Goal: Task Accomplishment & Management: Use online tool/utility

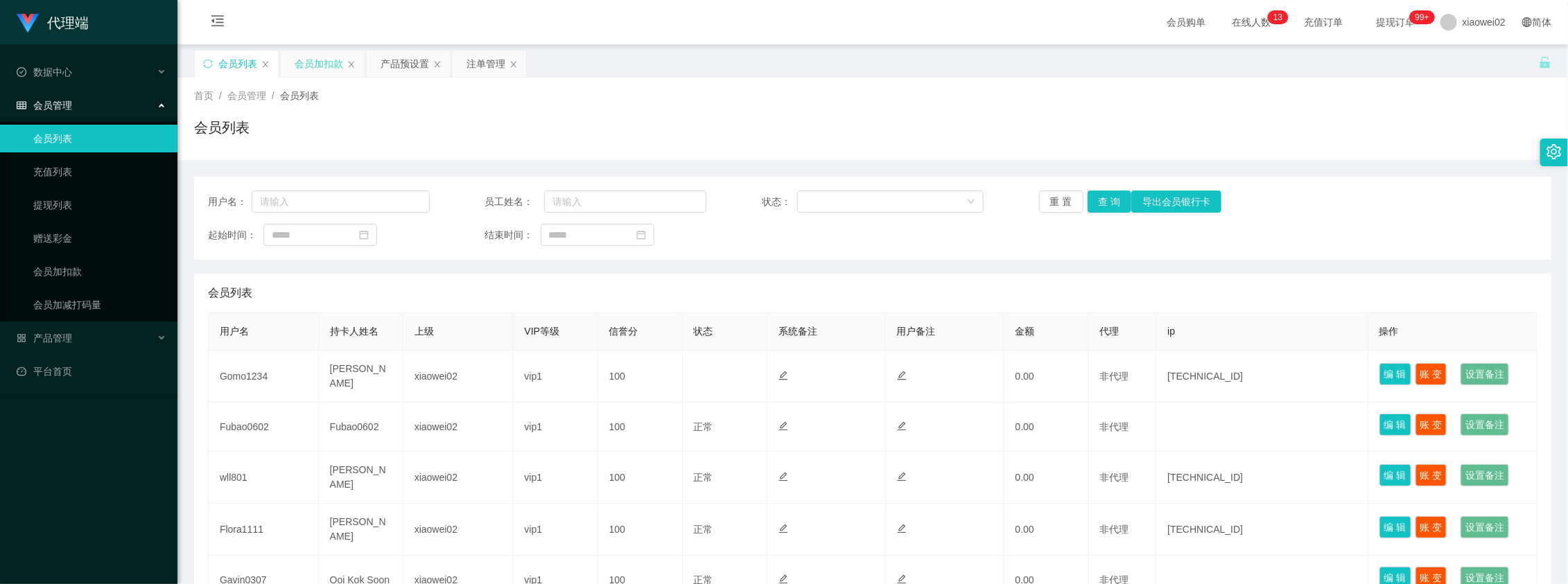
click at [328, 63] on div "会员加扣款" at bounding box center [319, 63] width 49 height 26
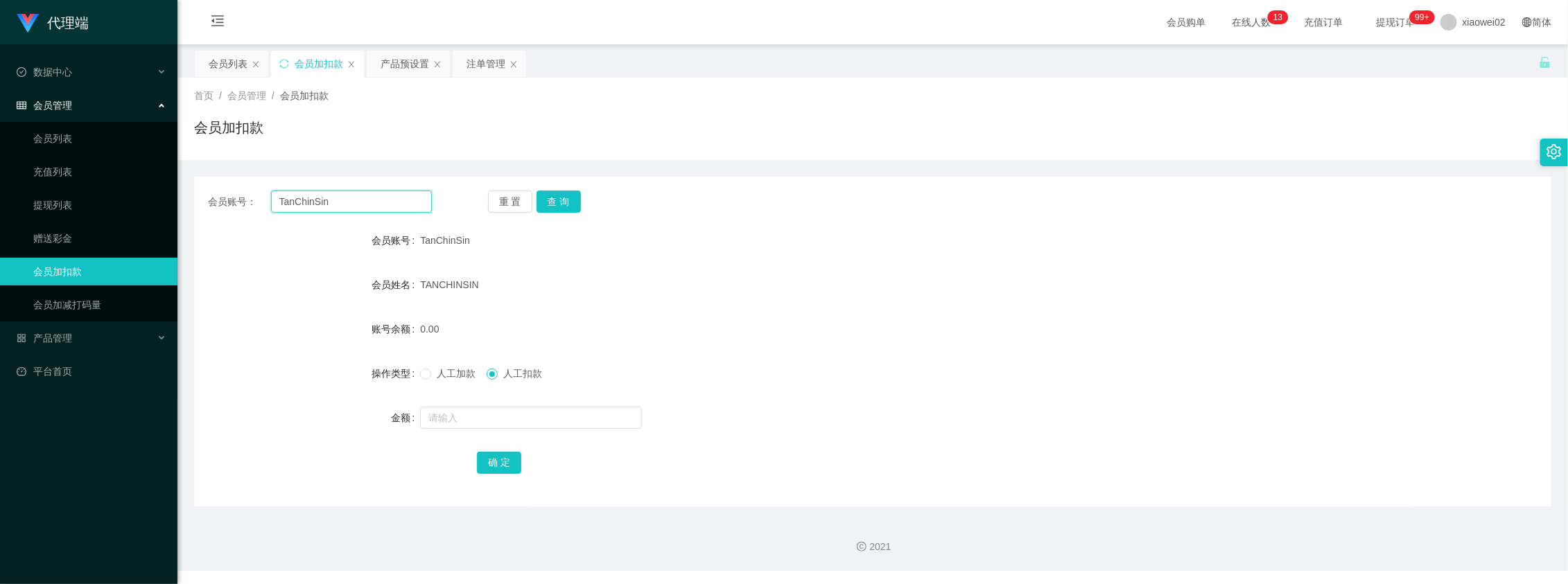
drag, startPoint x: 358, startPoint y: 201, endPoint x: 209, endPoint y: 200, distance: 149.0
click at [146, 199] on section "代理端 数据中心 会员管理 会员列表 充值列表 提现列表 赠送彩金 会员加扣款 会员加减打码量 产品管理 开奖记录 注单管理 产品列表 即时注单 产品预设置 …" at bounding box center [784, 285] width 1568 height 571
paste input "lonelyjang"
type input "lonelyjang"
click at [555, 200] on button "查 询" at bounding box center [559, 201] width 45 height 22
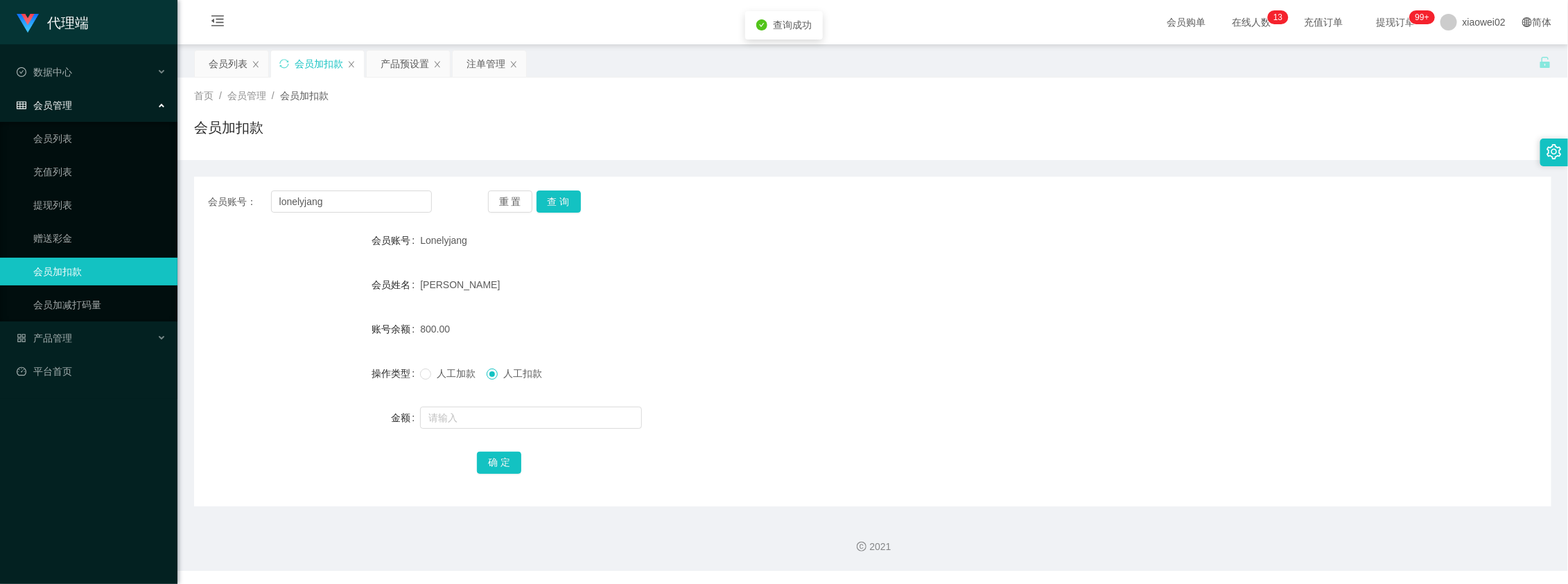
drag, startPoint x: 856, startPoint y: 296, endPoint x: 870, endPoint y: 277, distance: 23.6
click at [863, 285] on div "[PERSON_NAME]" at bounding box center [815, 285] width 792 height 28
click at [1462, 30] on span "xiaowei02" at bounding box center [1484, 22] width 43 height 45
click at [1466, 64] on span "退出登录" at bounding box center [1461, 61] width 39 height 11
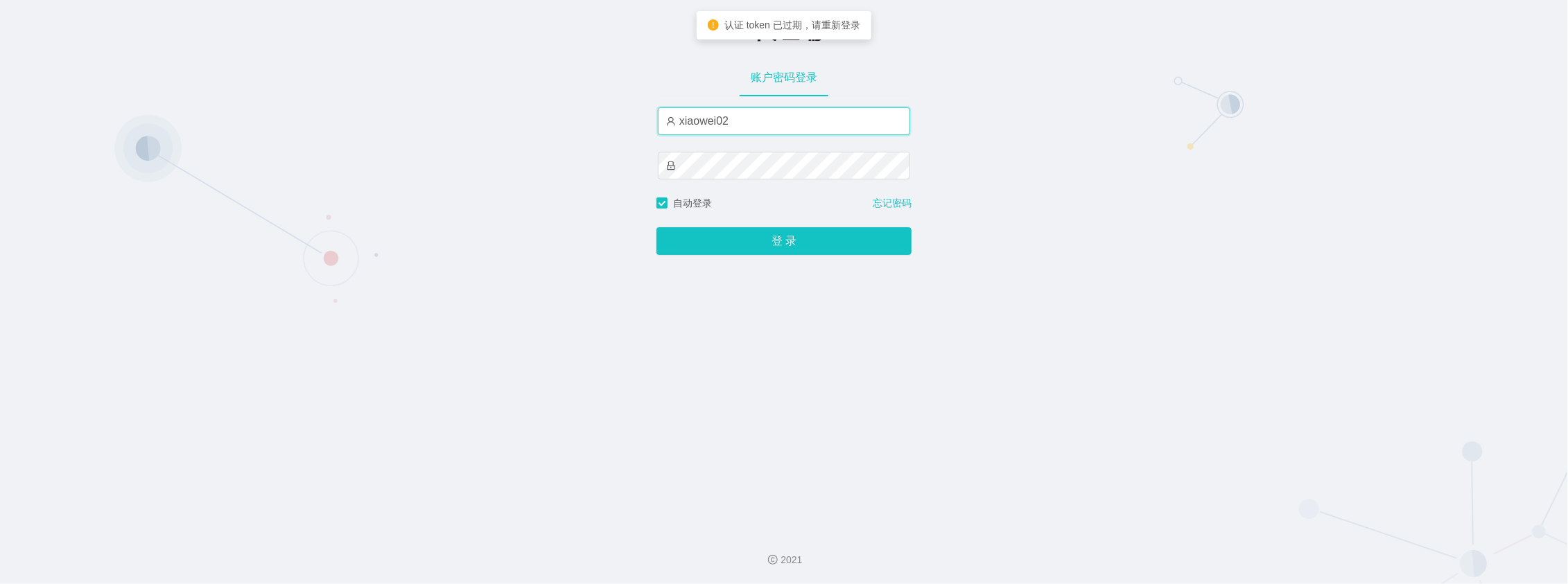
click at [760, 130] on input "xiaowei02" at bounding box center [784, 121] width 253 height 28
type input "xiaowei01"
click at [736, 244] on button "登 录" at bounding box center [784, 241] width 255 height 28
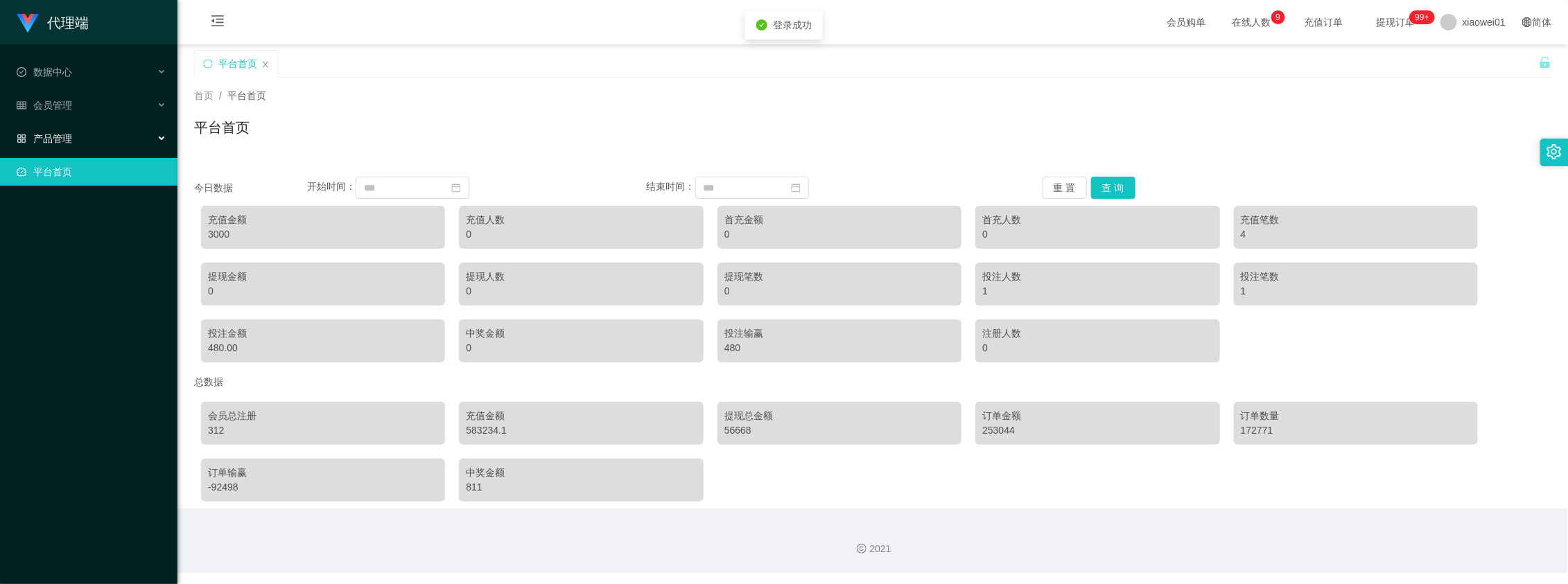
click at [113, 143] on div "产品管理" at bounding box center [89, 139] width 177 height 28
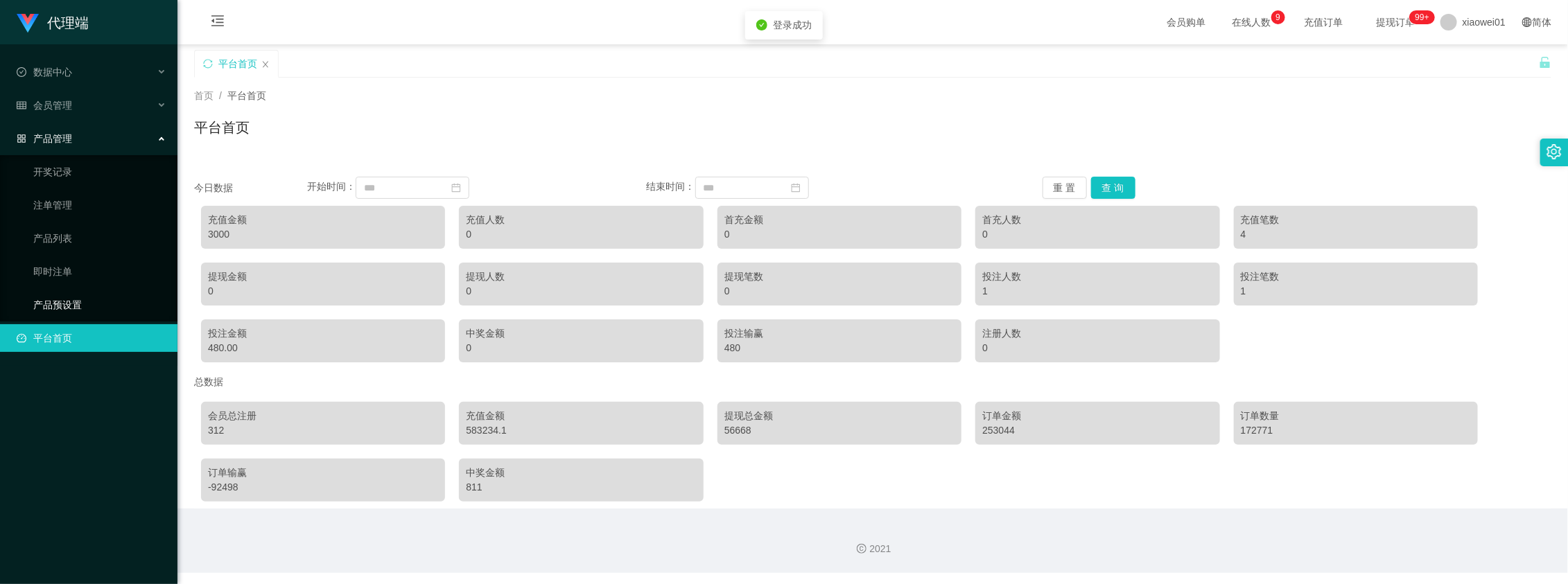
click at [80, 307] on link "产品预设置" at bounding box center [100, 305] width 133 height 28
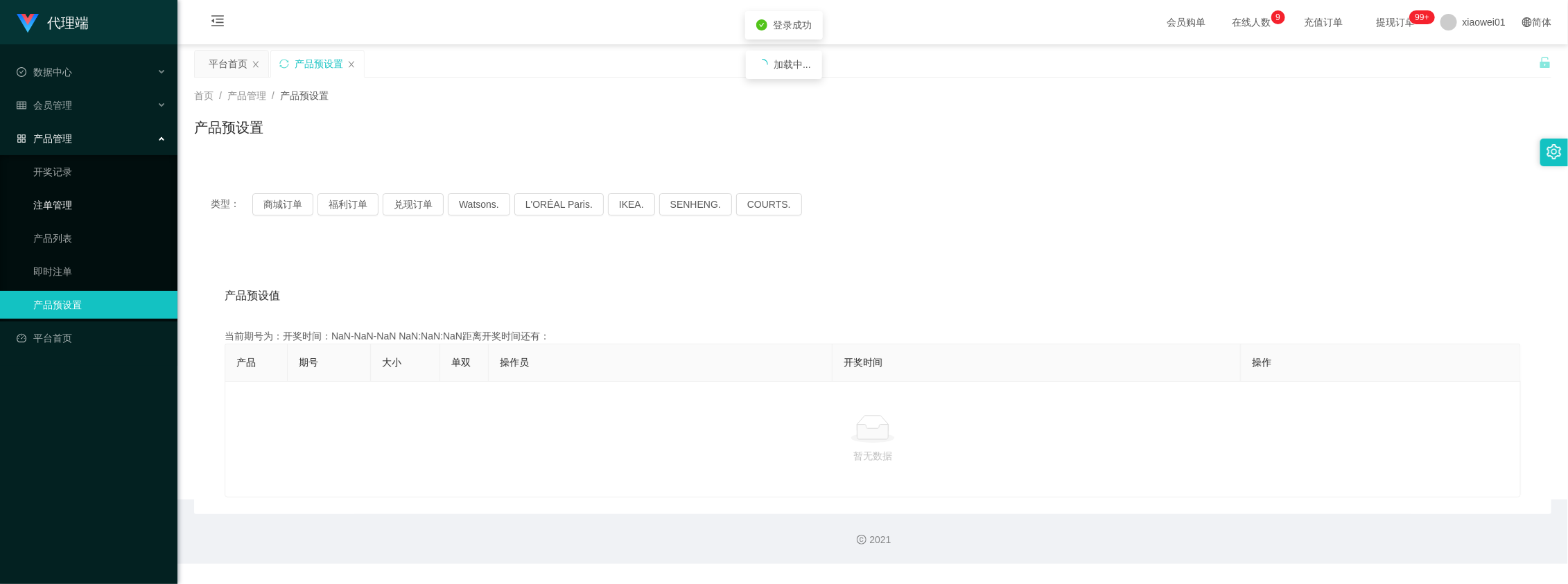
click at [80, 205] on link "注单管理" at bounding box center [100, 205] width 133 height 28
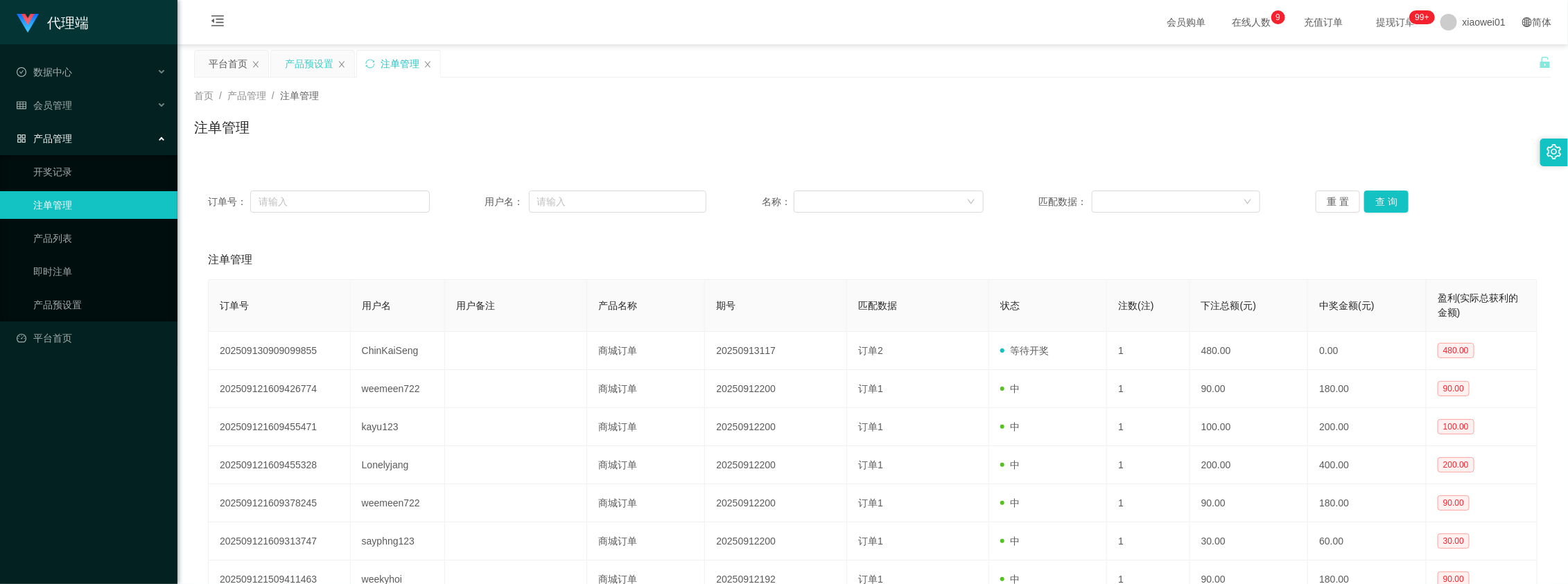
click at [324, 71] on div "产品预设置" at bounding box center [309, 63] width 49 height 26
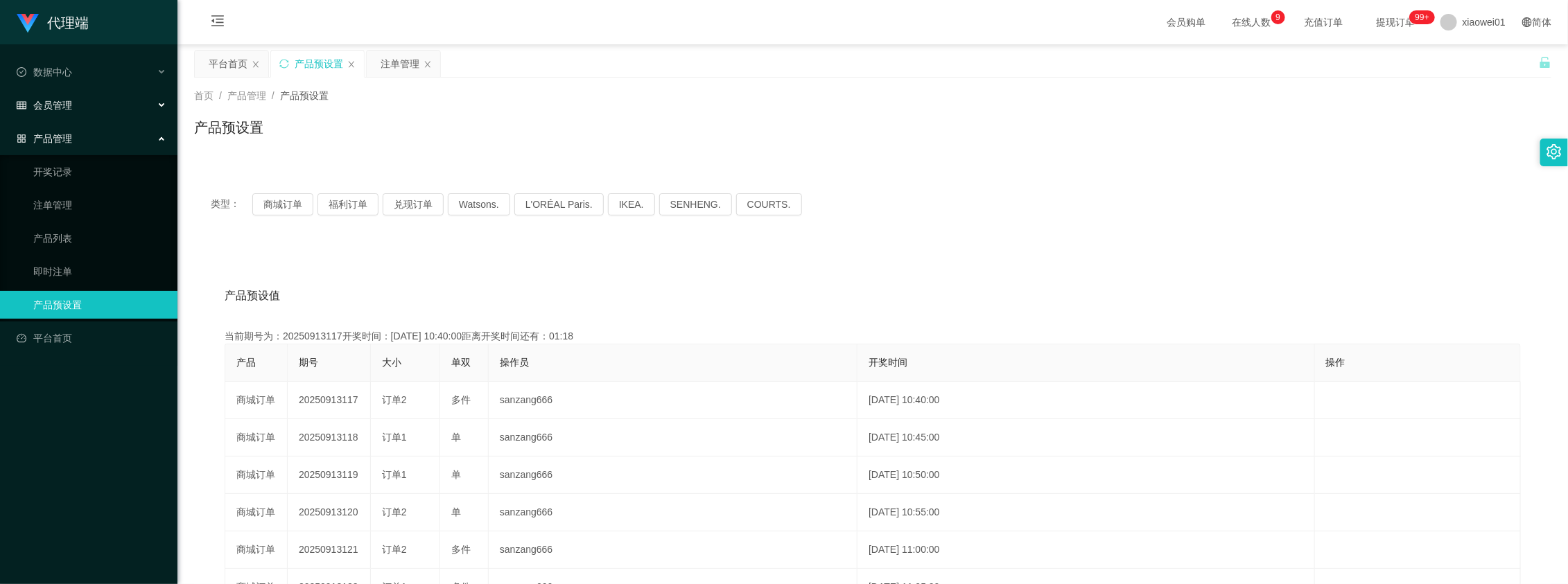
click at [84, 107] on div "会员管理" at bounding box center [89, 106] width 177 height 28
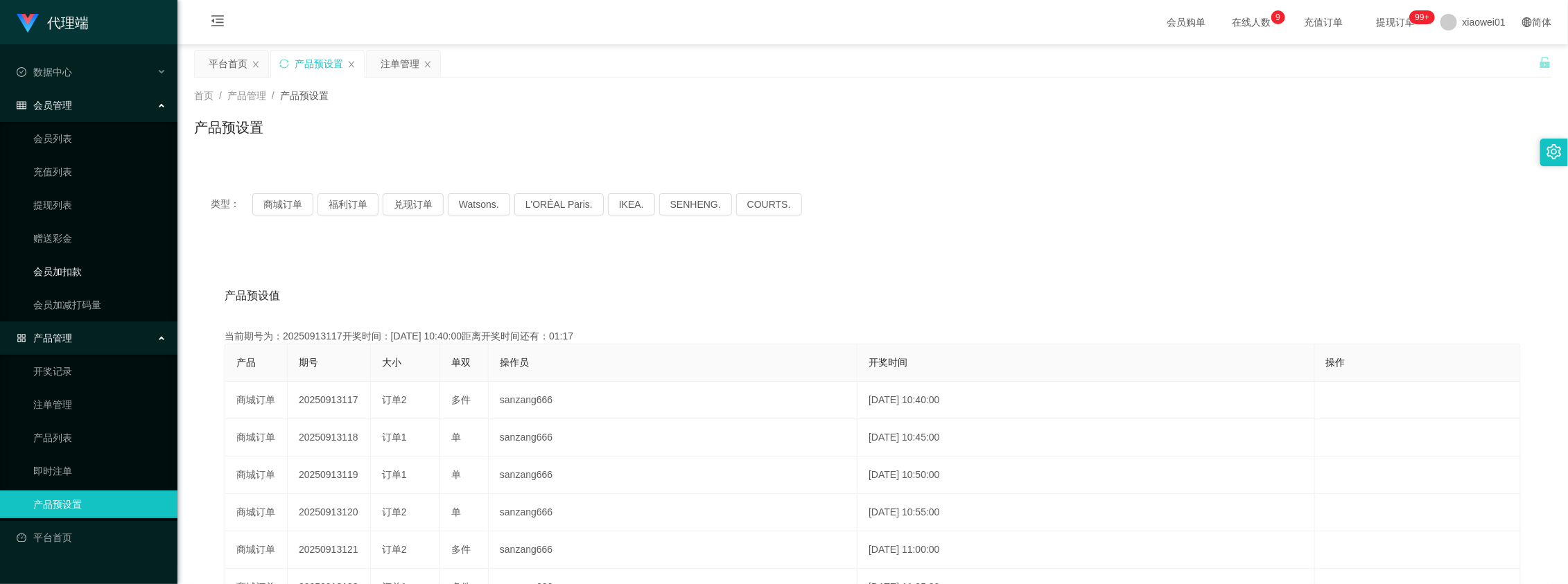
click at [73, 279] on link "会员加扣款" at bounding box center [100, 271] width 133 height 28
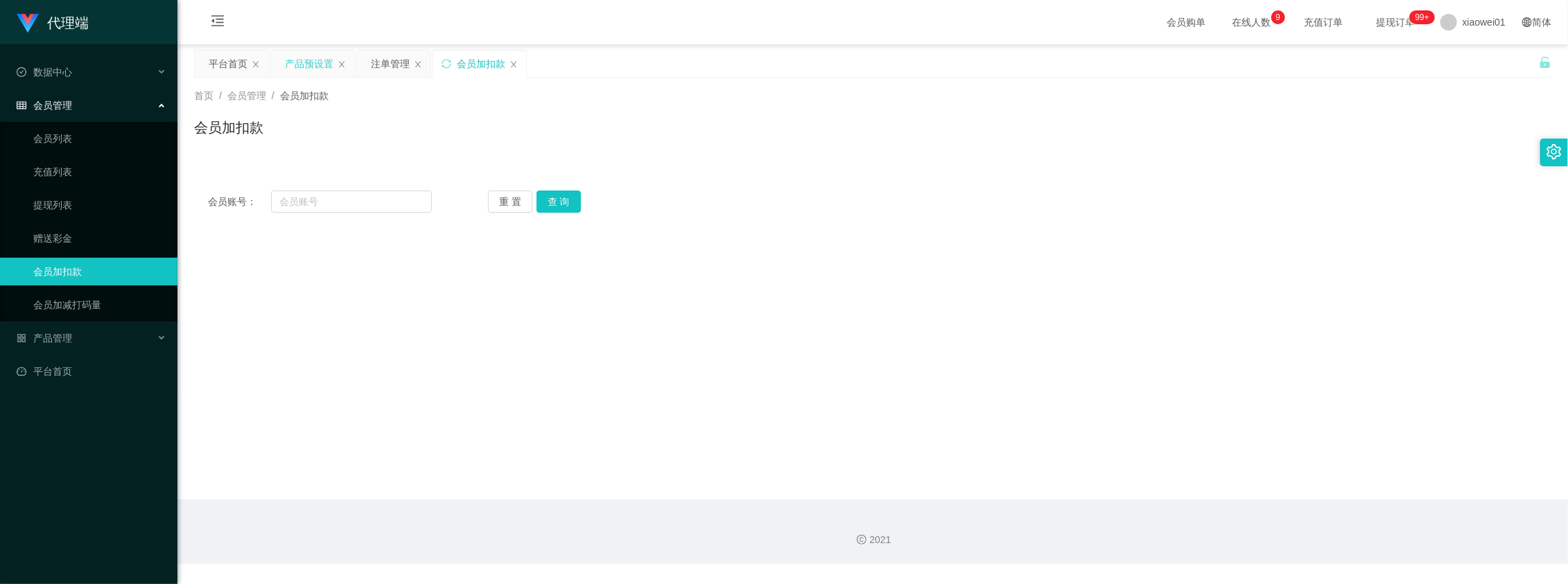
click at [333, 58] on div "产品预设置" at bounding box center [309, 63] width 49 height 26
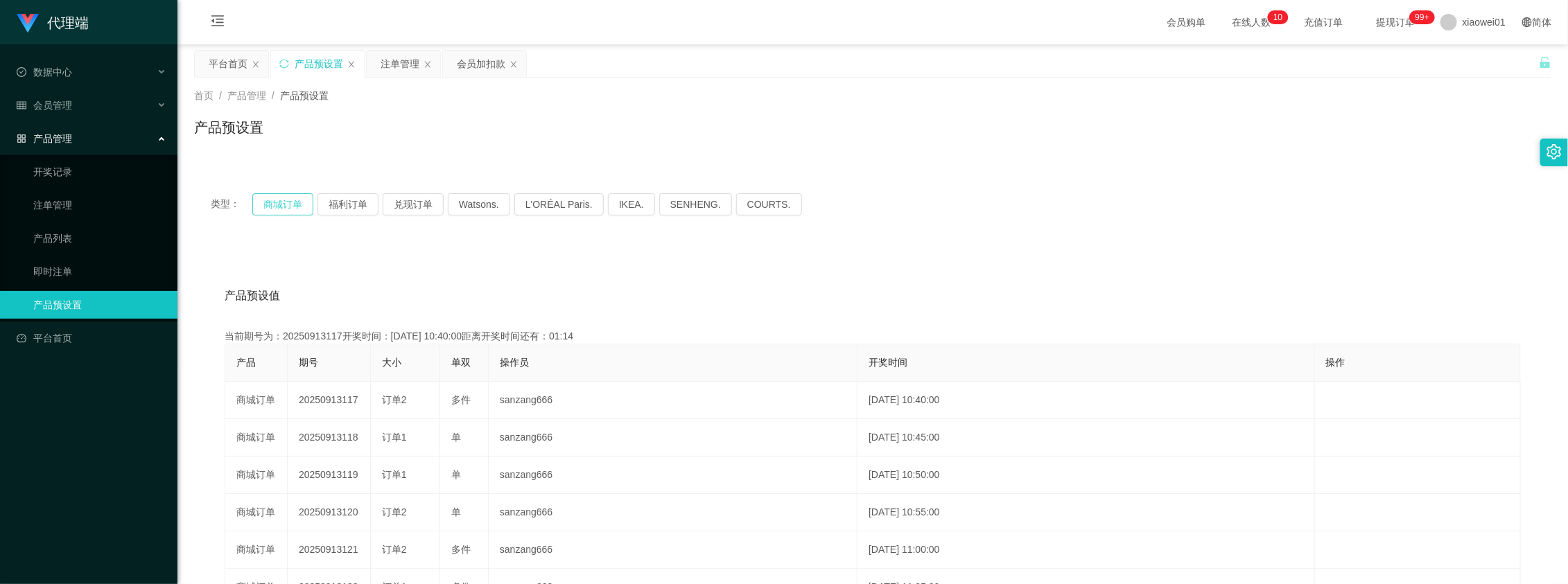
drag, startPoint x: 258, startPoint y: 219, endPoint x: 260, endPoint y: 209, distance: 10.2
click at [260, 213] on div "类型： 商城订单 福利订单 兑现订单 Watsons. L'ORÉAL Paris. IKEA. [GEOGRAPHIC_DATA]. COURTS." at bounding box center [872, 205] width 1357 height 55
click at [285, 206] on button "商城订单" at bounding box center [283, 204] width 61 height 22
click at [286, 210] on button "商城订单" at bounding box center [283, 204] width 61 height 22
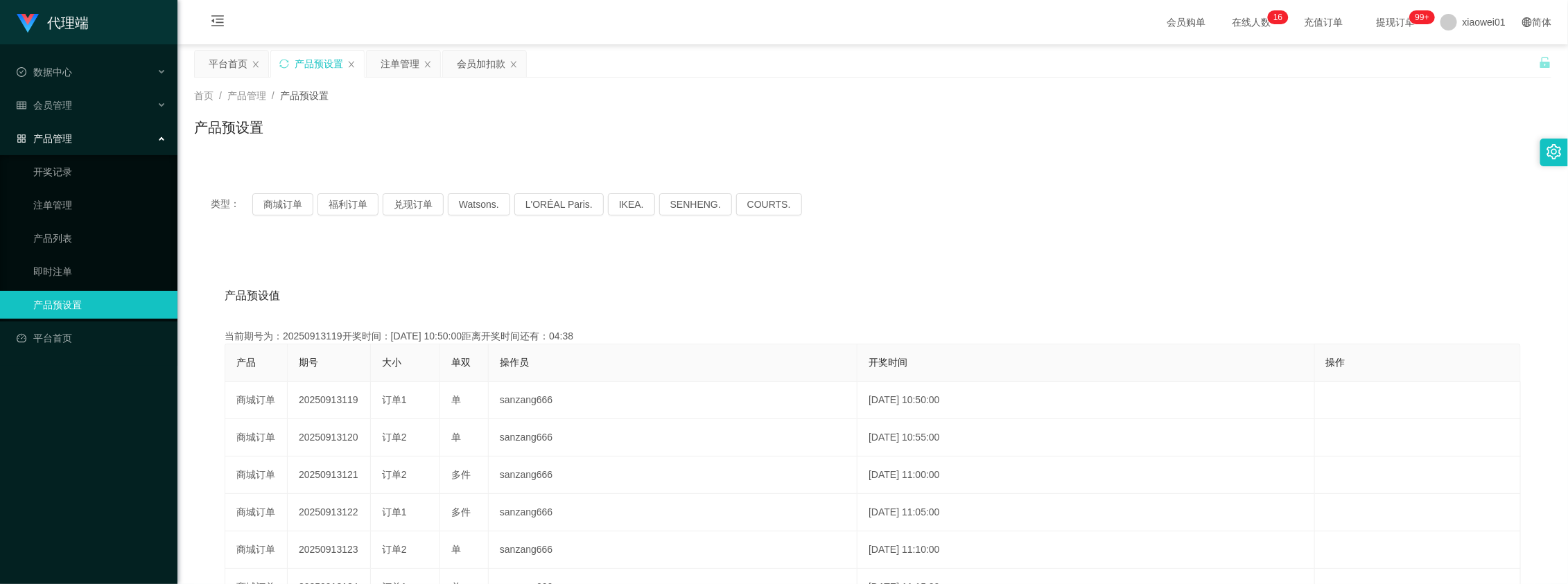
click at [887, 137] on div "产品预设置" at bounding box center [872, 132] width 1357 height 32
click at [306, 201] on button "商城订单" at bounding box center [283, 204] width 61 height 22
click at [290, 209] on button "商城订单" at bounding box center [283, 204] width 61 height 22
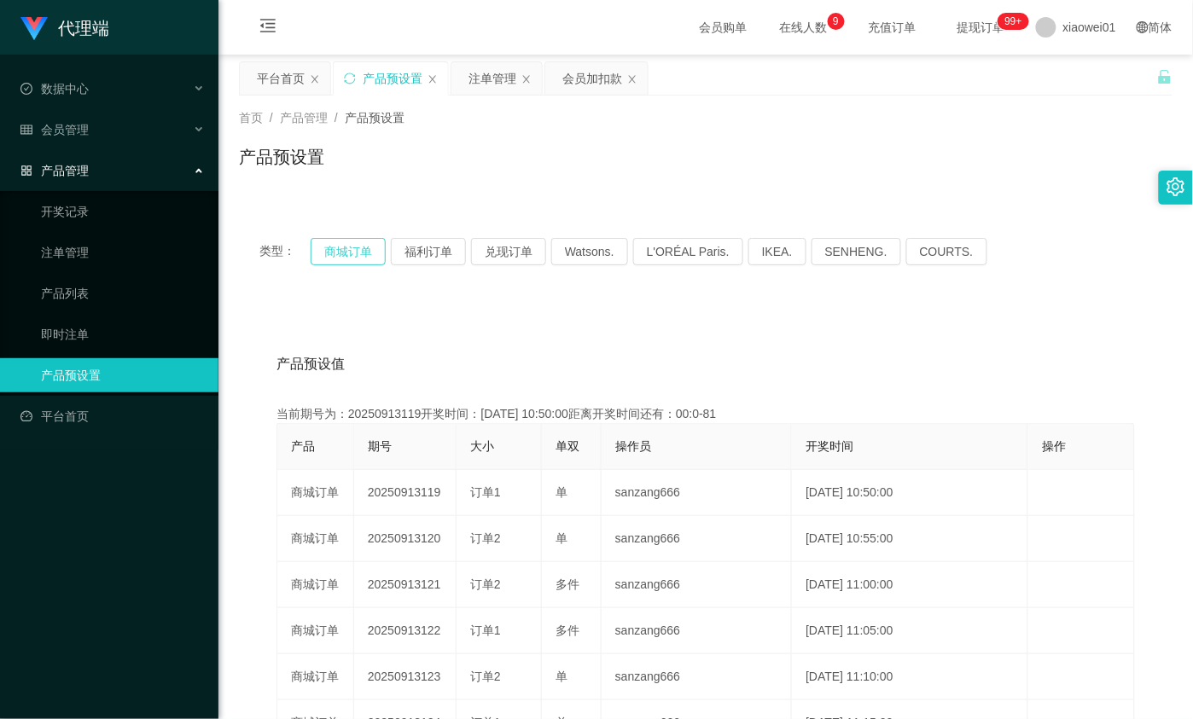
click at [371, 248] on button "商城订单" at bounding box center [348, 251] width 75 height 27
click at [393, 303] on div "产品预设值 添加期号 当前期号为：20250913119开奖时间：[DATE] 10:50:00距离开奖时间还有：00:0-82 产品 期号 大小 单双 操作…" at bounding box center [706, 654] width 934 height 703
